Goal: Task Accomplishment & Management: Manage account settings

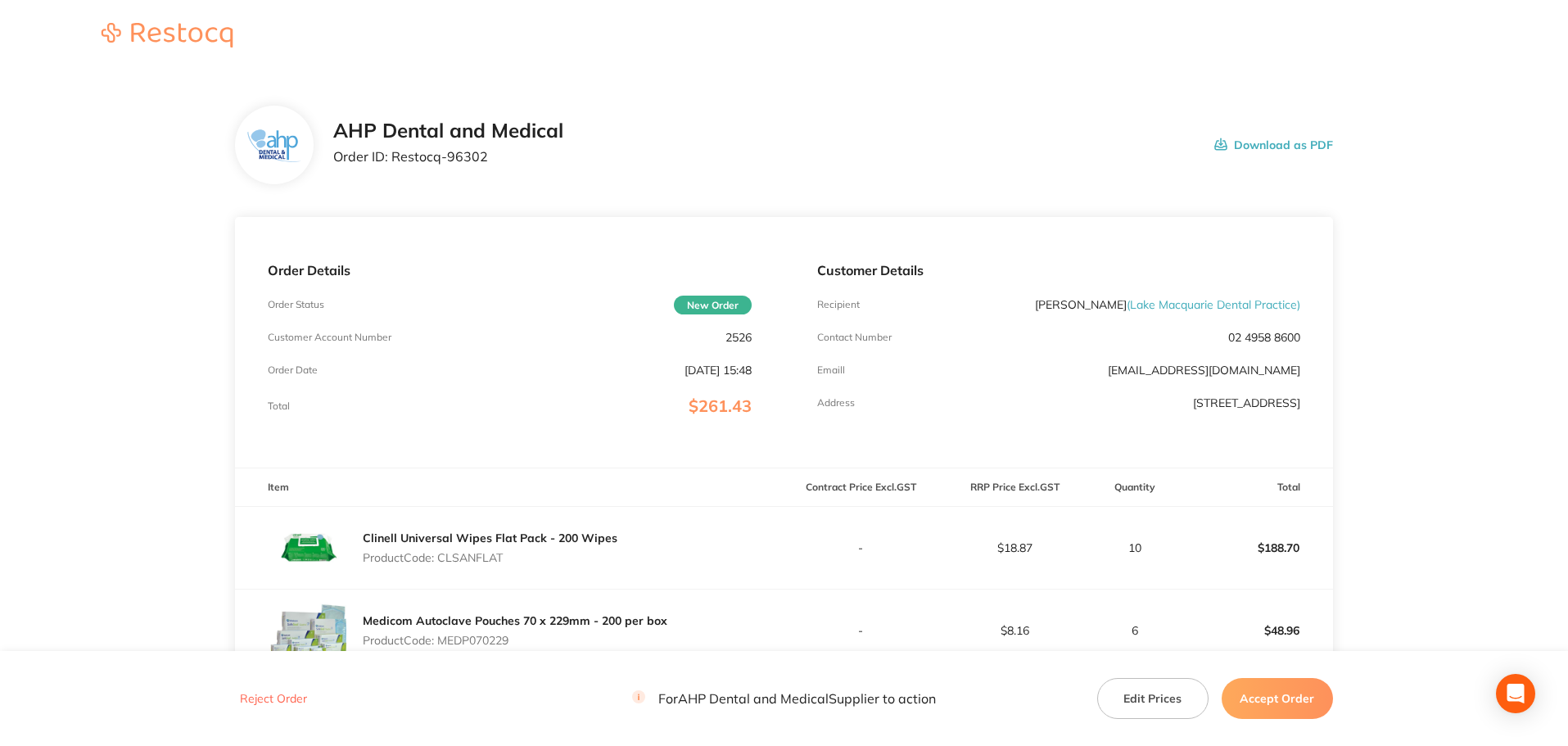
click at [811, 171] on div "AHP Dental and Medical Order ID: Restocq- 96302 Download as PDF" at bounding box center [834, 145] width 1000 height 51
drag, startPoint x: 489, startPoint y: 169, endPoint x: 393, endPoint y: 162, distance: 96.3
click at [393, 162] on div "AHP Dental and Medical Order ID: Restocq- 96302" at bounding box center [449, 145] width 230 height 51
copy p "Restocq- 96302"
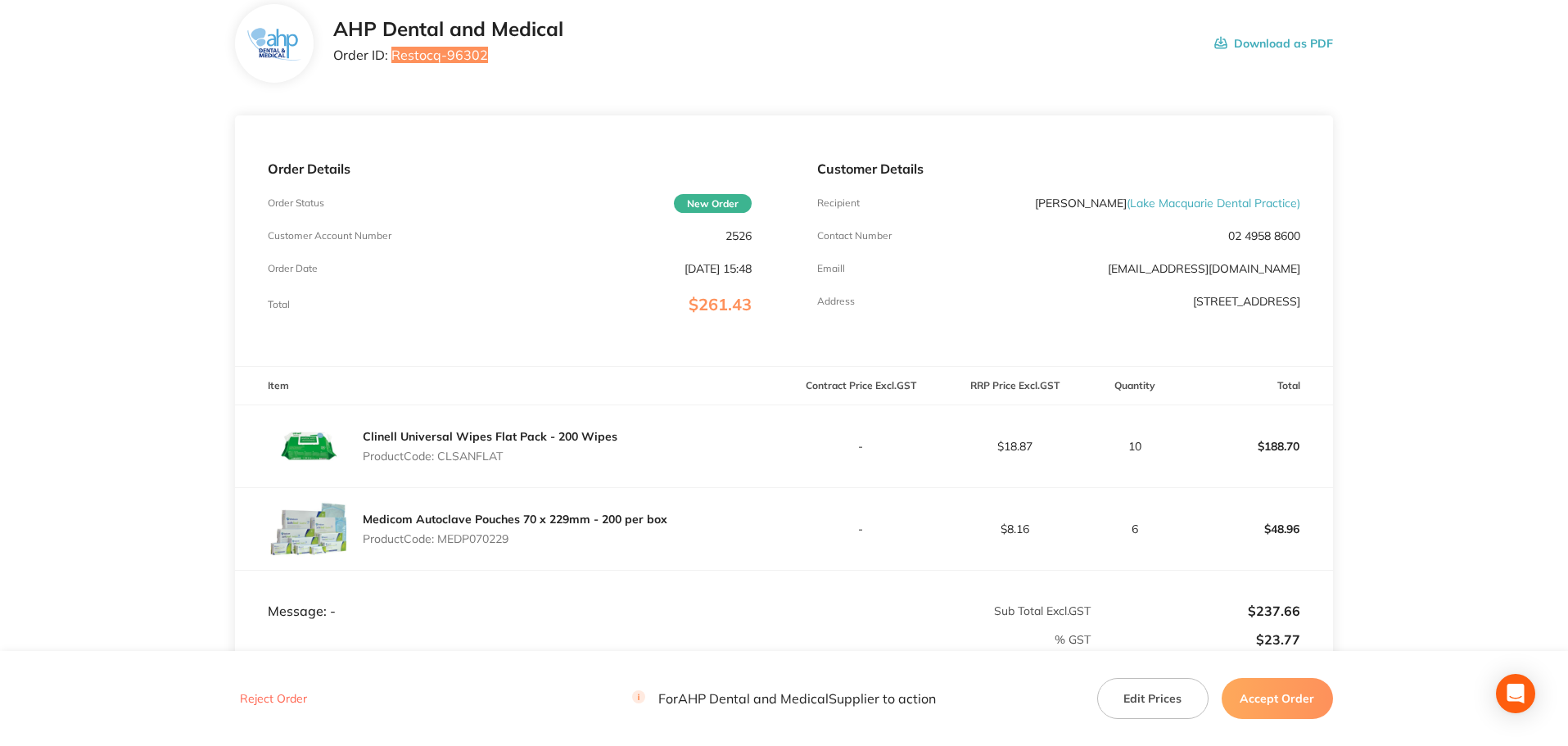
scroll to position [326, 0]
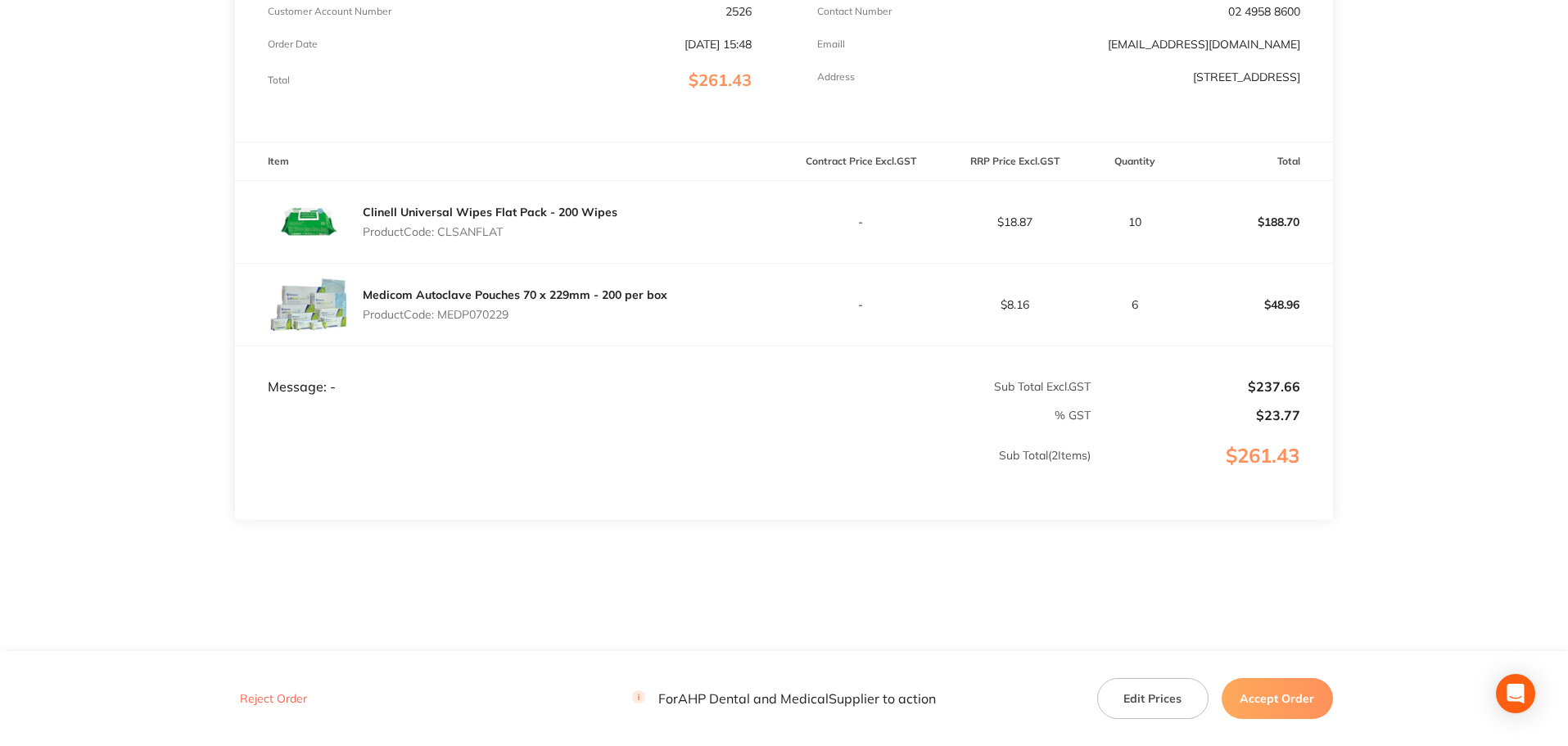
click at [1286, 696] on button "Accept Order" at bounding box center [1277, 699] width 112 height 41
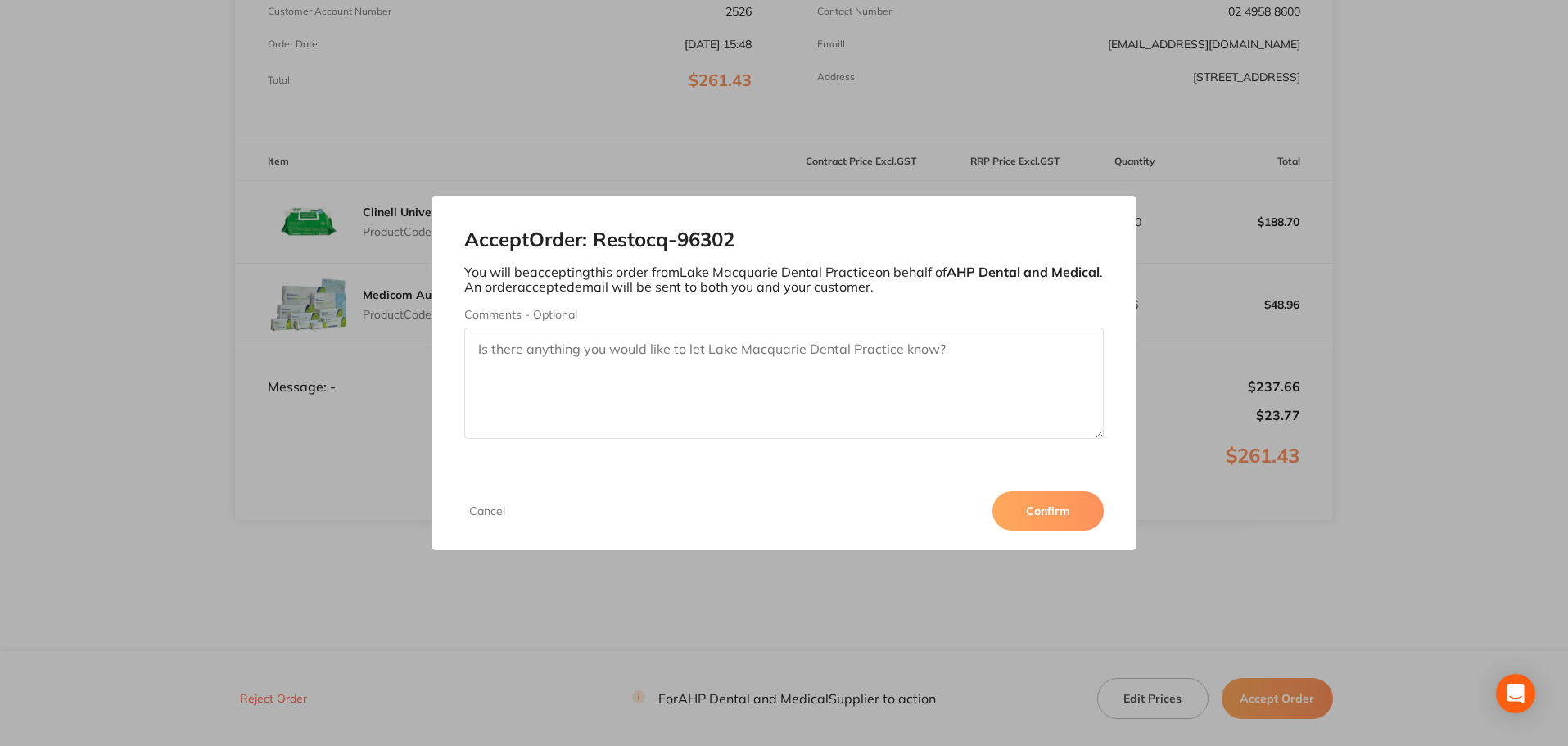
click at [1057, 493] on button "Confirm" at bounding box center [1048, 511] width 112 height 40
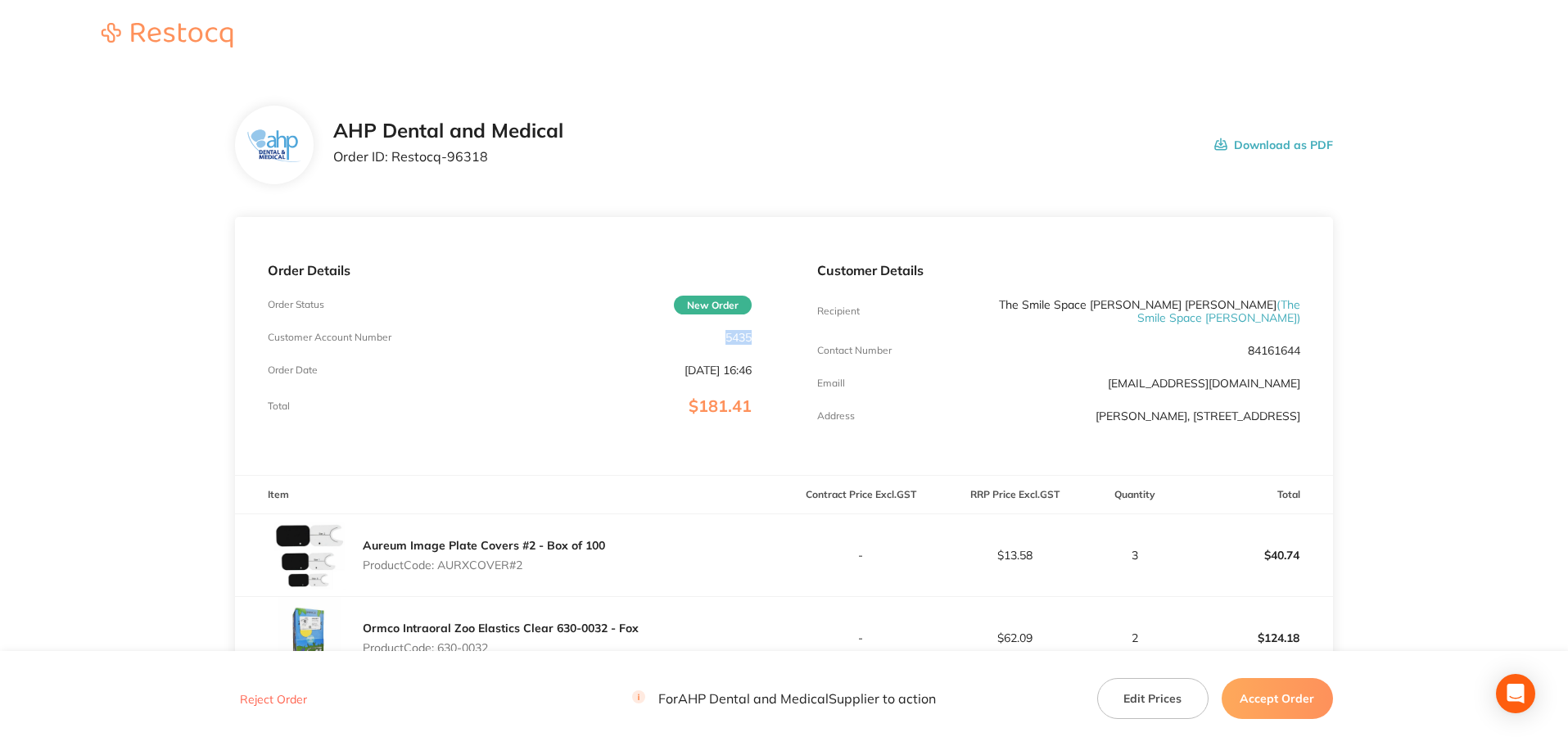
drag, startPoint x: 730, startPoint y: 338, endPoint x: 749, endPoint y: 341, distance: 19.2
click at [749, 341] on p "5435" at bounding box center [738, 338] width 26 height 14
copy p "5435"
drag, startPoint x: 498, startPoint y: 164, endPoint x: 391, endPoint y: 158, distance: 107.2
click at [391, 158] on p "Order ID: Restocq- 96318" at bounding box center [449, 155] width 230 height 14
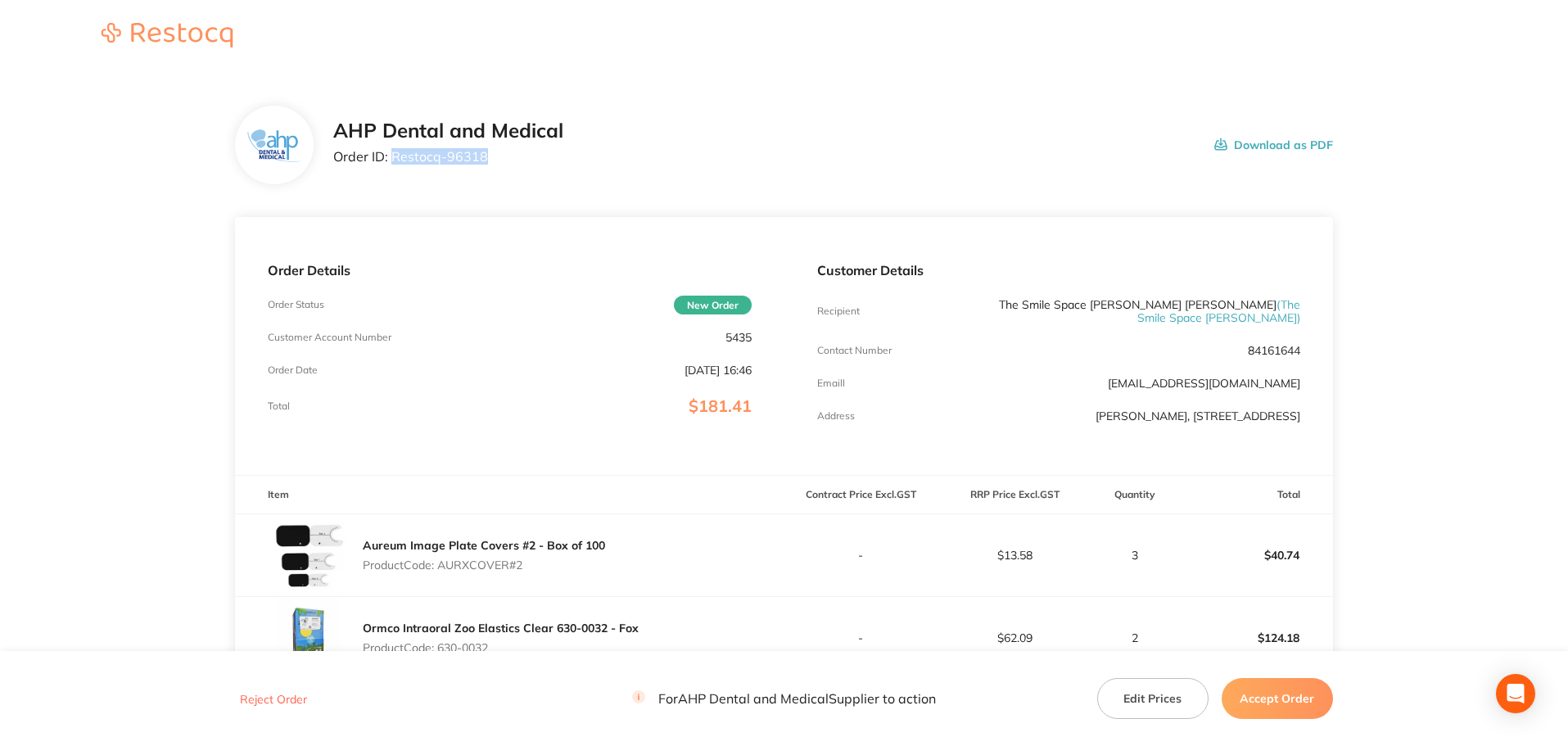
copy p "Restocq- 96318"
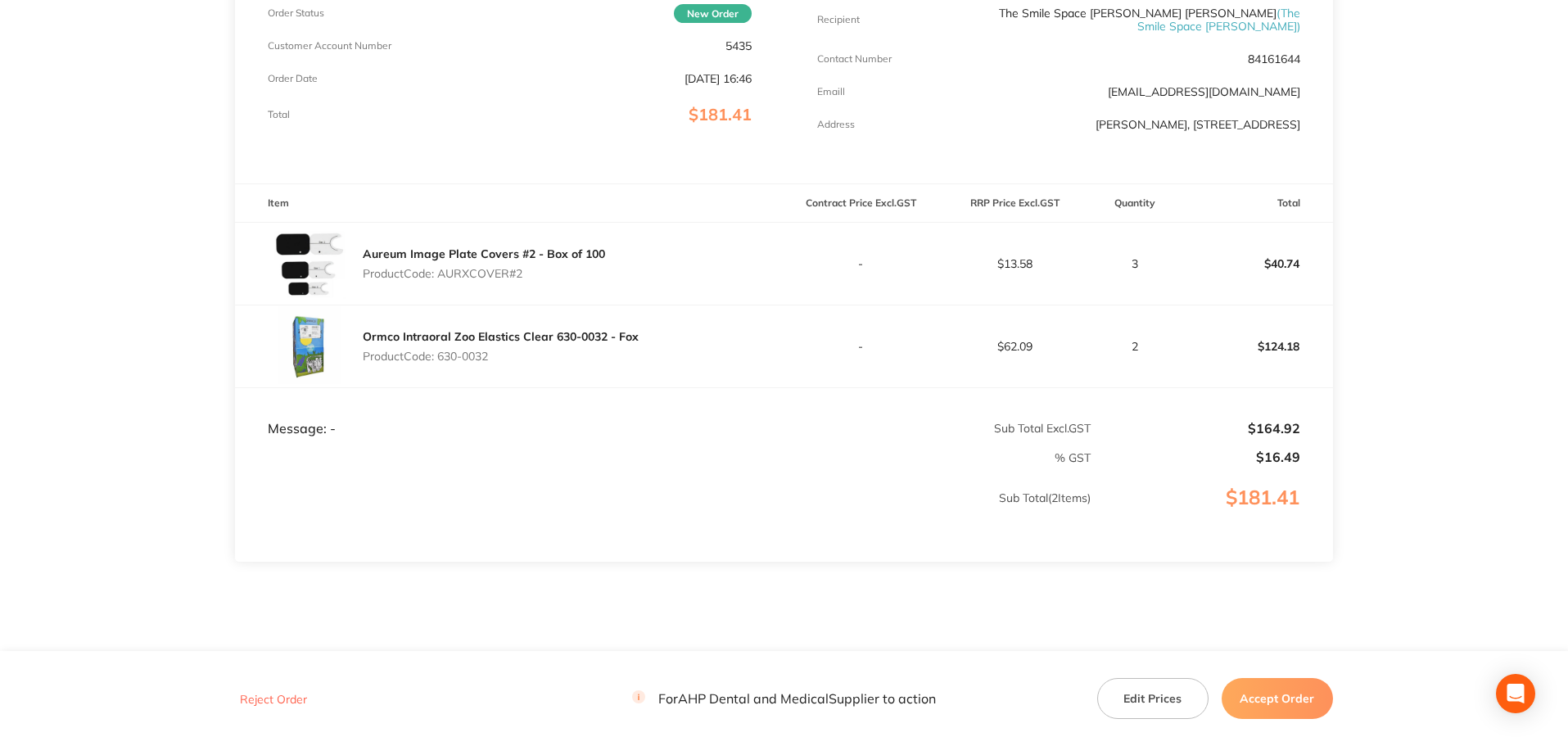
scroll to position [326, 0]
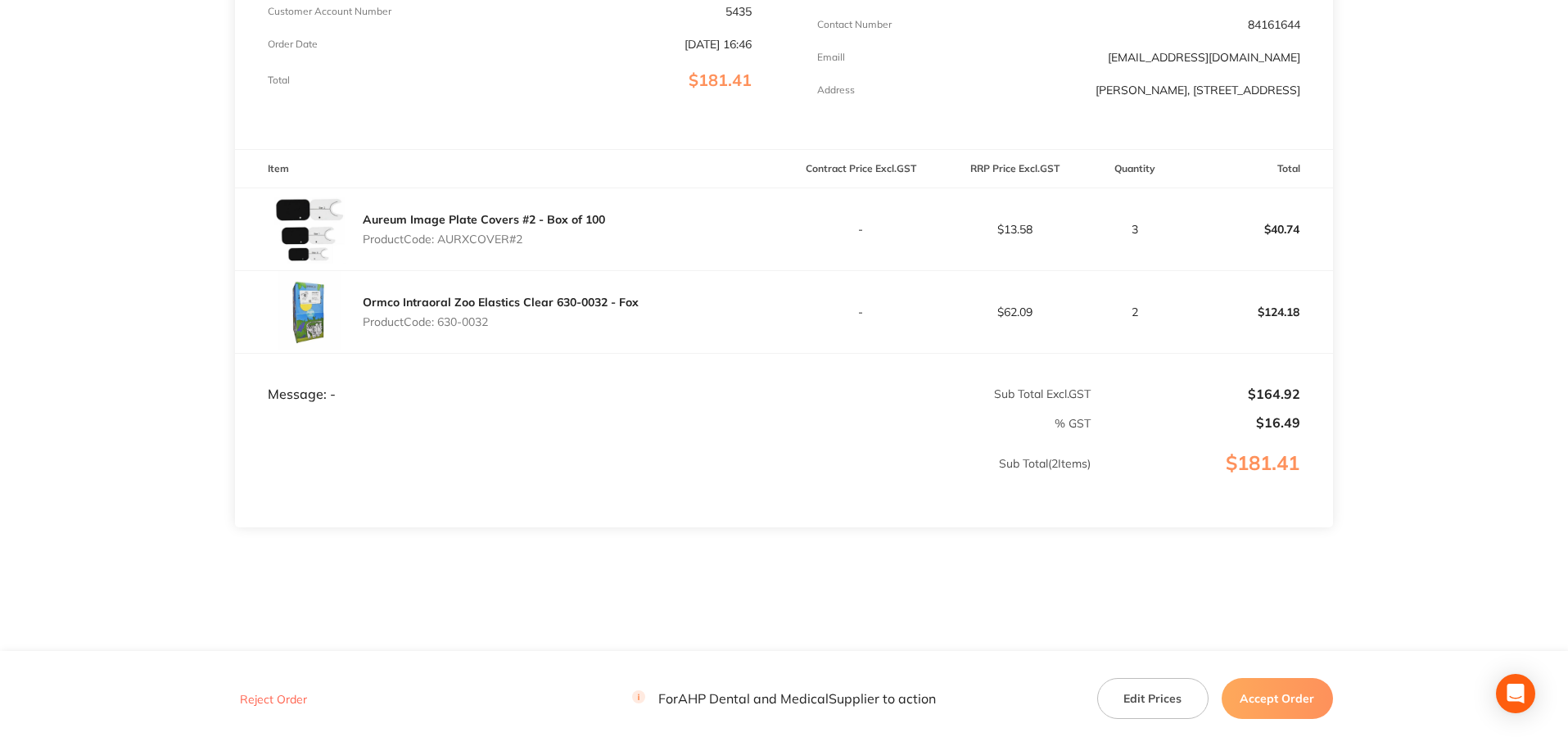
click at [1284, 693] on button "Accept Order" at bounding box center [1277, 699] width 112 height 41
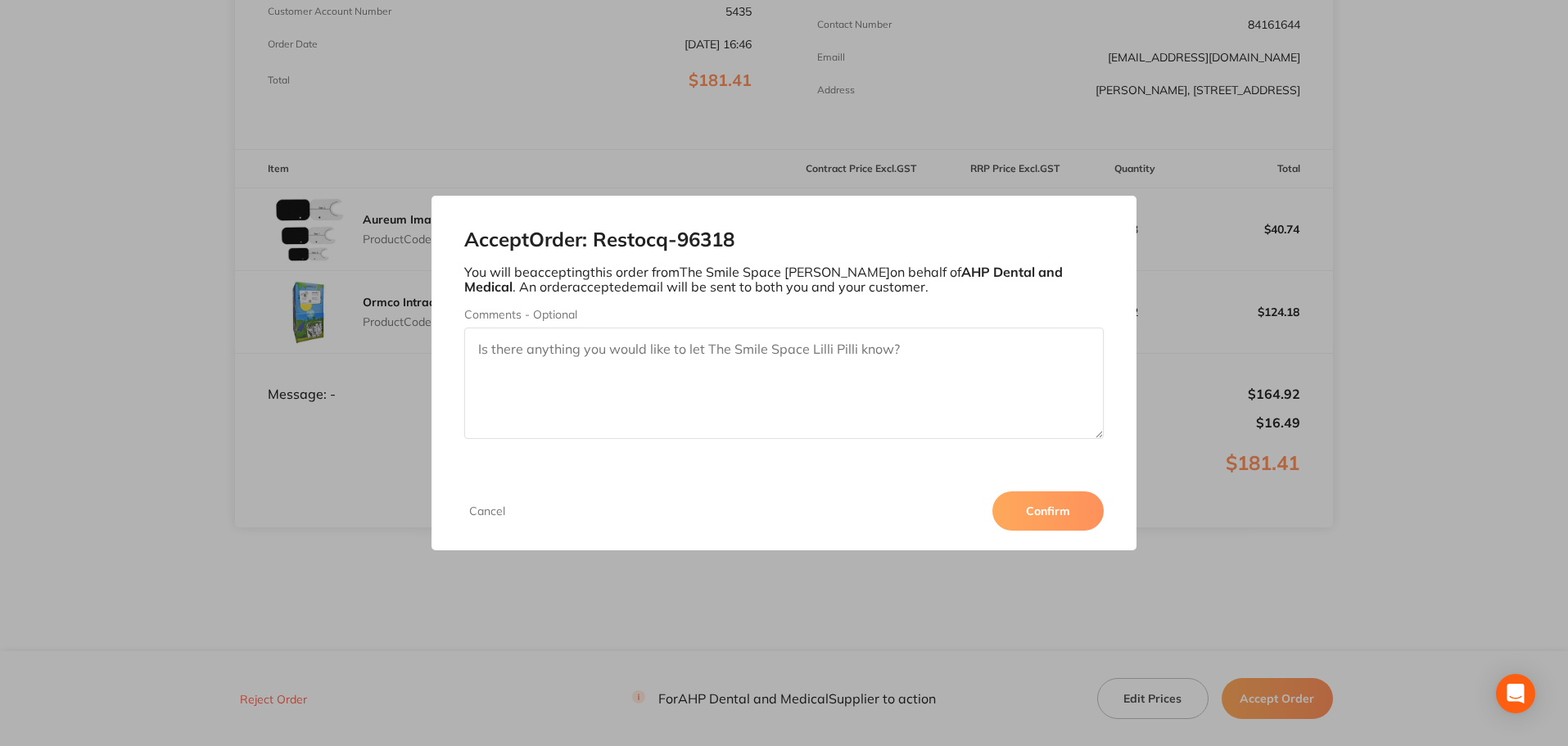
click at [1067, 505] on button "Confirm" at bounding box center [1048, 511] width 112 height 40
